Goal: Task Accomplishment & Management: Use online tool/utility

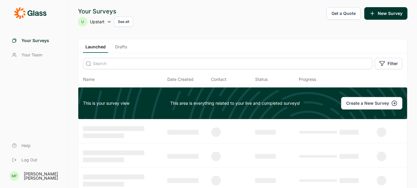
click at [121, 45] on link "Drafts" at bounding box center [121, 48] width 17 height 9
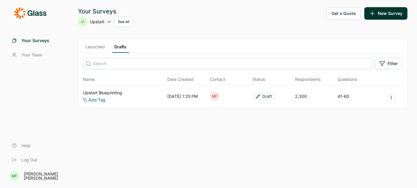
click at [99, 92] on link "Upstart Blueprinting" at bounding box center [102, 93] width 39 height 6
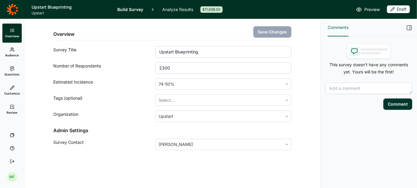
click at [15, 68] on link "Questions" at bounding box center [11, 71] width 19 height 19
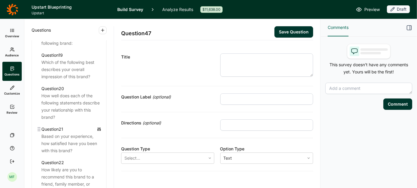
scroll to position [897, 0]
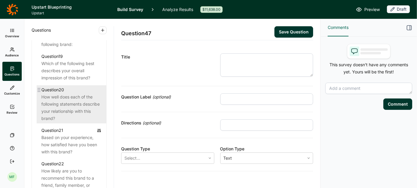
click at [59, 98] on div "How well does each of the following statements describe your relationship with …" at bounding box center [71, 107] width 60 height 29
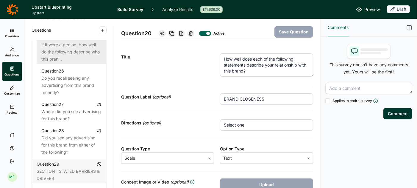
scroll to position [1158, 0]
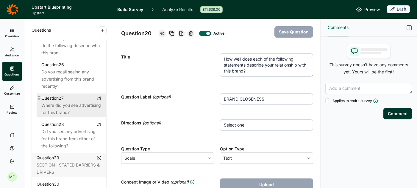
click at [78, 104] on div "Where did you see advertising for this brand?" at bounding box center [71, 109] width 60 height 14
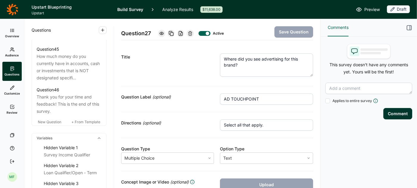
scroll to position [1926, 0]
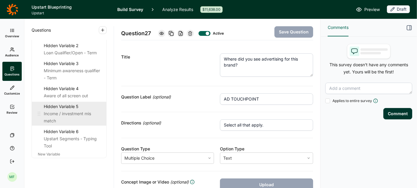
click at [72, 103] on div "Hidden Variable 5" at bounding box center [73, 106] width 58 height 7
